Goal: Task Accomplishment & Management: Manage account settings

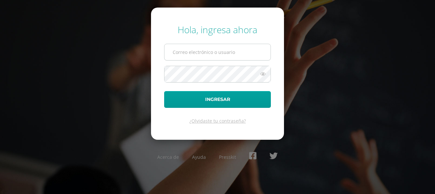
click at [193, 53] on input "text" at bounding box center [217, 52] width 106 height 16
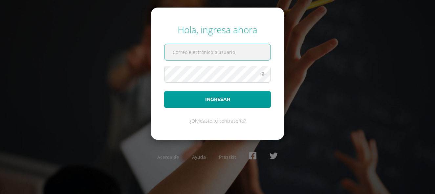
type input "[EMAIL_ADDRESS][DOMAIN_NAME]"
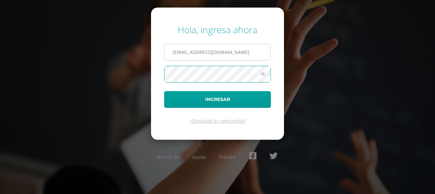
click at [164, 91] on button "Ingresar" at bounding box center [217, 99] width 107 height 17
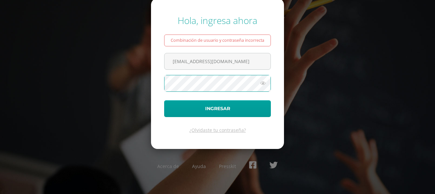
click at [164, 100] on button "Ingresar" at bounding box center [217, 108] width 107 height 17
click at [293, 76] on div "Hola, ingresa ahora Combinación de usuario y contraseña incorrecta [EMAIL_ADDRE…" at bounding box center [217, 97] width 423 height 176
click at [164, 100] on button "Ingresar" at bounding box center [217, 108] width 107 height 17
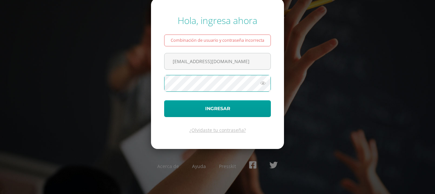
click at [164, 100] on button "Ingresar" at bounding box center [217, 108] width 107 height 17
